Goal: Information Seeking & Learning: Learn about a topic

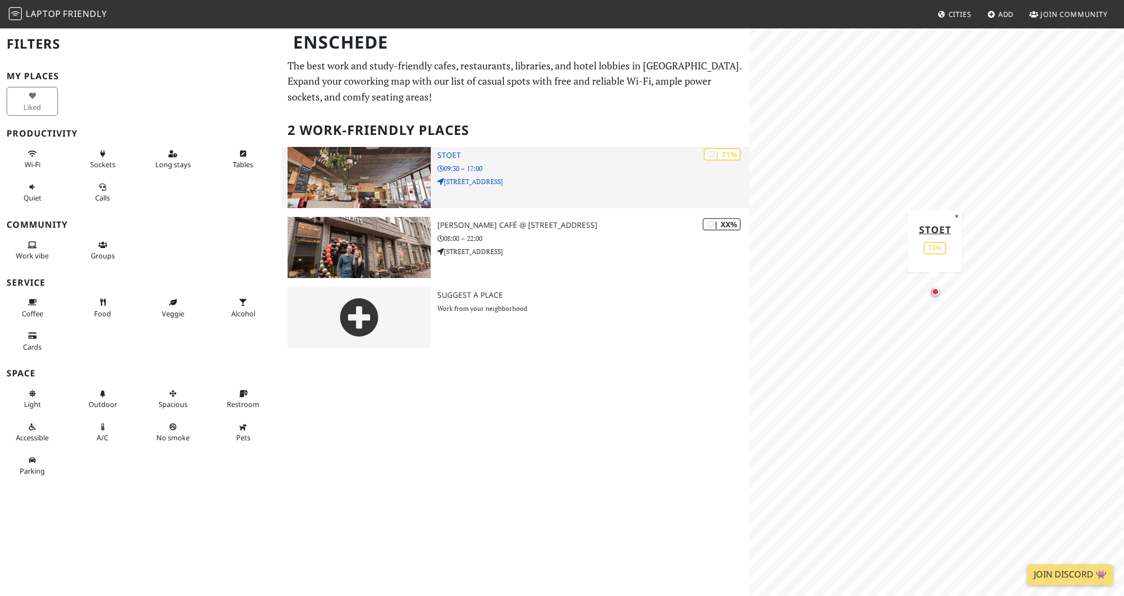
click at [449, 157] on h3 "Stoet" at bounding box center [593, 155] width 312 height 9
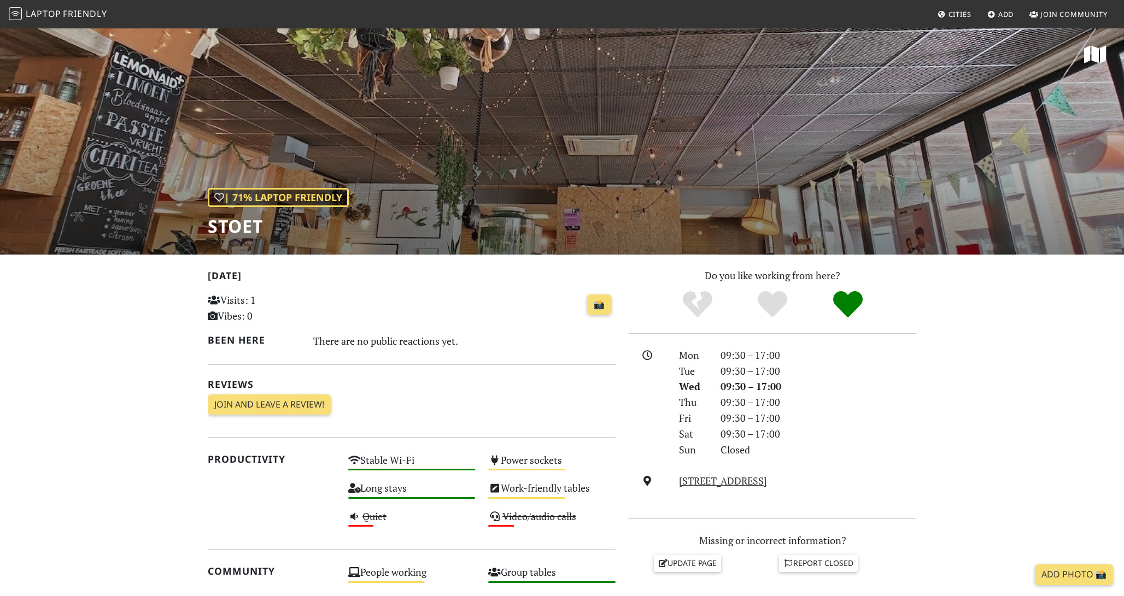
click at [651, 154] on div "| 71% Laptop Friendly Stoet" at bounding box center [562, 140] width 1124 height 227
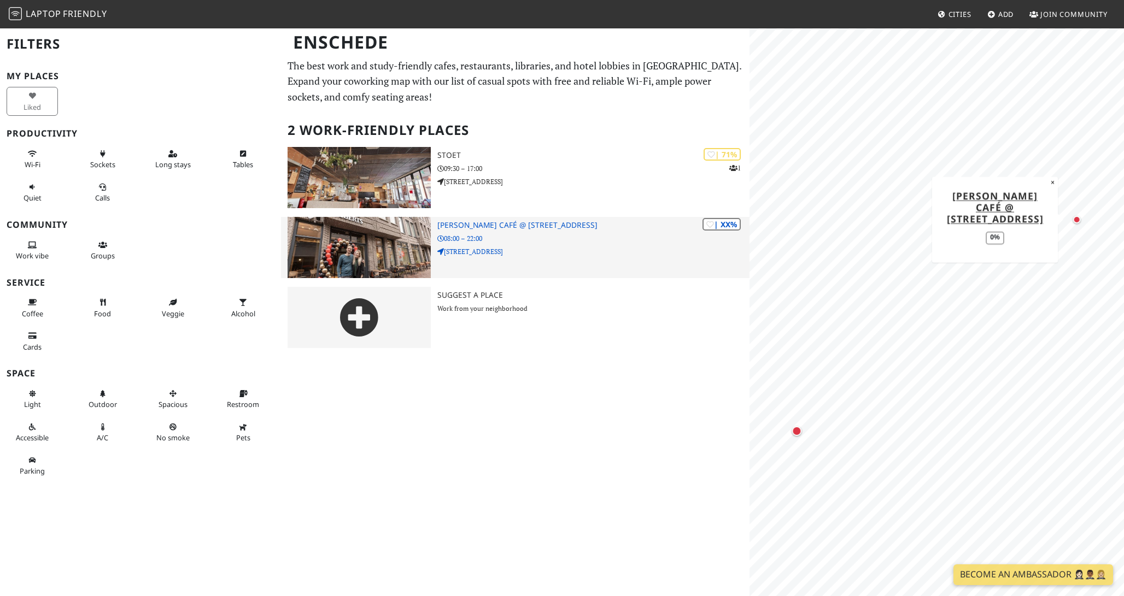
click at [494, 224] on h3 "[PERSON_NAME] Café @ [STREET_ADDRESS]" at bounding box center [593, 225] width 312 height 9
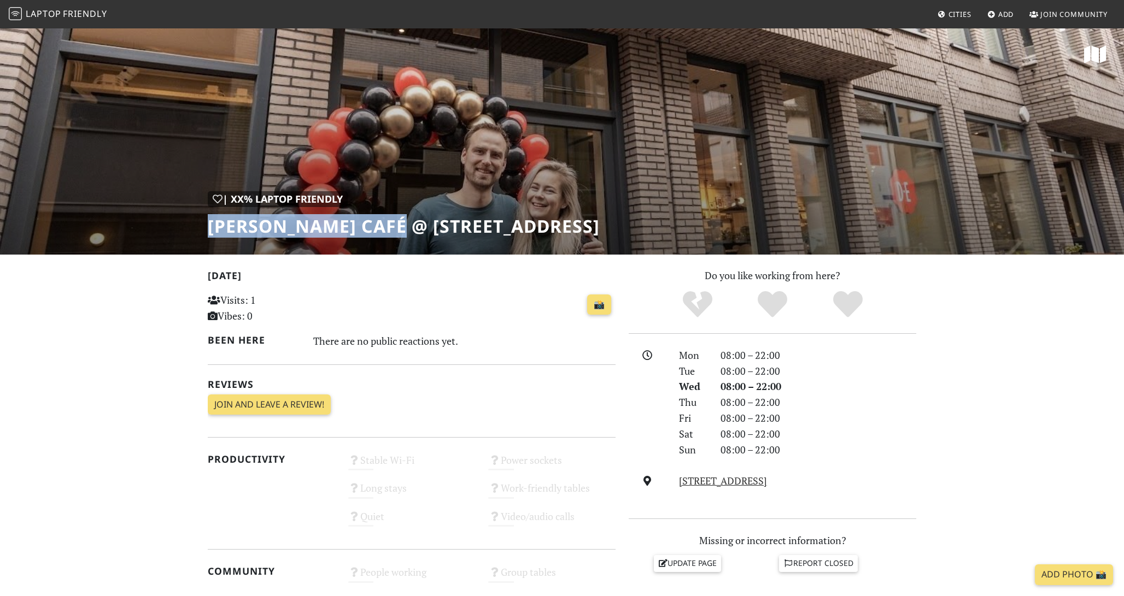
drag, startPoint x: 409, startPoint y: 228, endPoint x: 199, endPoint y: 237, distance: 210.0
click at [199, 237] on div "| XX% Laptop Friendly [PERSON_NAME] Café @ [STREET_ADDRESS]" at bounding box center [562, 140] width 1124 height 227
copy h1 "[PERSON_NAME] Café"
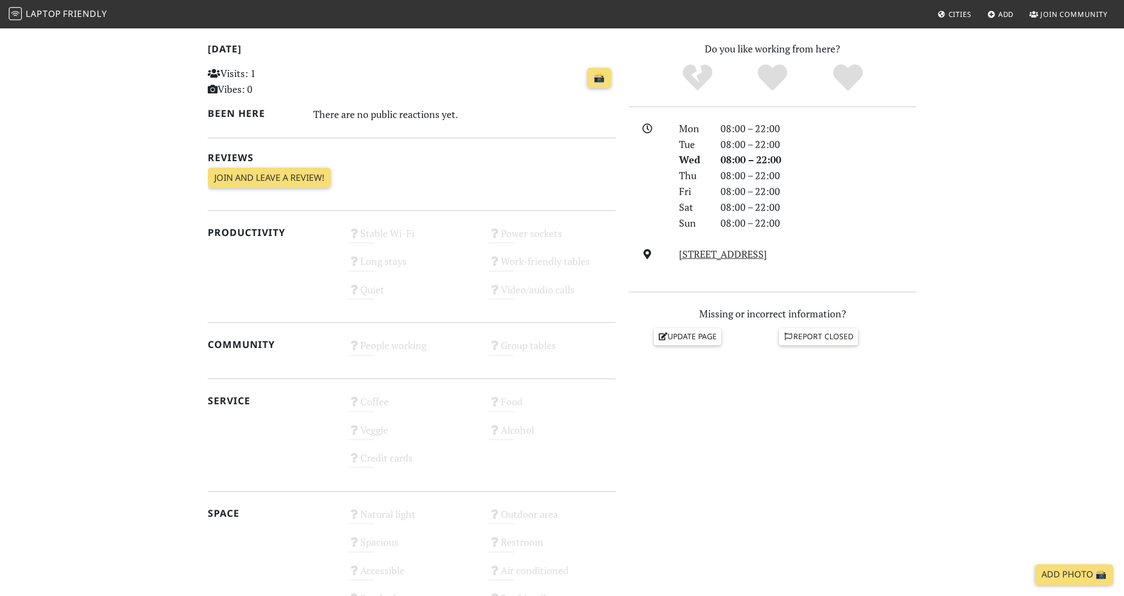
scroll to position [436, 0]
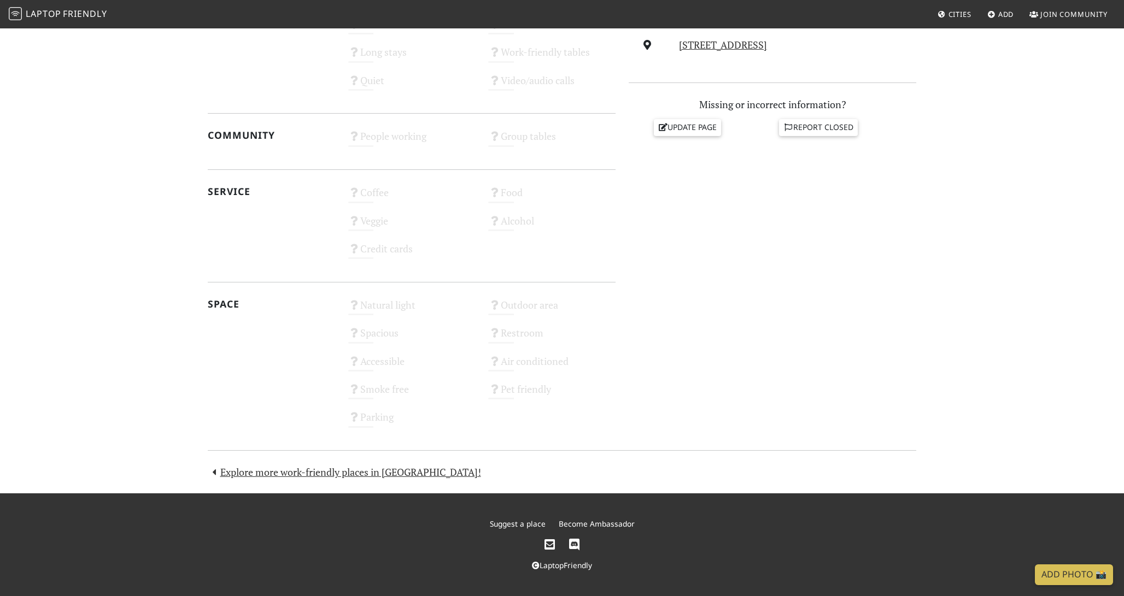
click at [829, 309] on div "Do you like working from here? Mon 08:00 – 22:00 Tue 08:00 – 22:00 Wed 08:00 – …" at bounding box center [772, 134] width 301 height 605
